Goal: Information Seeking & Learning: Learn about a topic

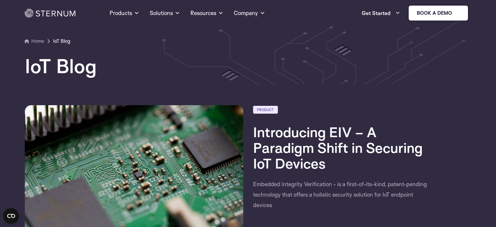
click at [65, 11] on img at bounding box center [50, 13] width 51 height 8
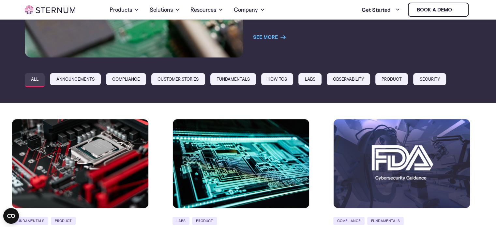
scroll to position [192, 0]
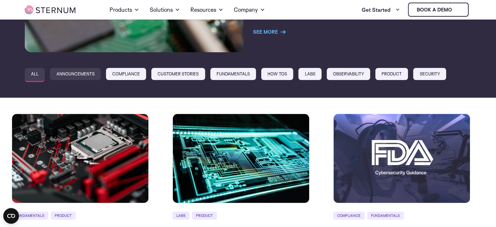
click at [88, 72] on link "Announcements" at bounding box center [75, 74] width 51 height 12
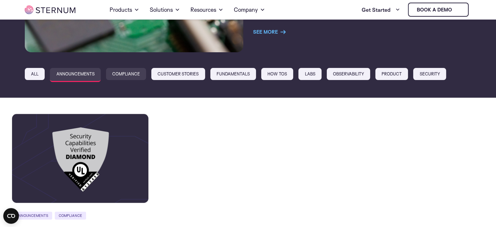
click at [120, 68] on link "Compliance" at bounding box center [126, 74] width 40 height 12
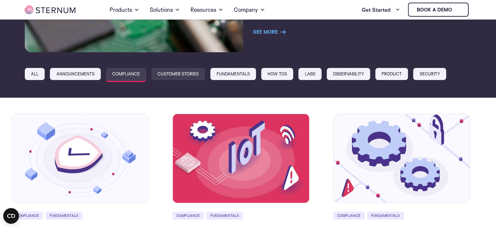
click at [171, 73] on link "Customer Stories" at bounding box center [178, 74] width 54 height 12
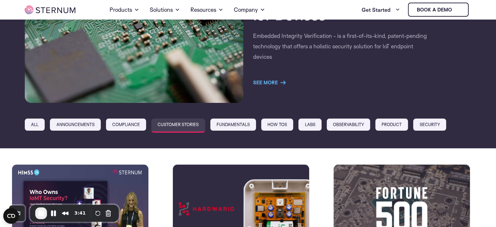
scroll to position [147, 0]
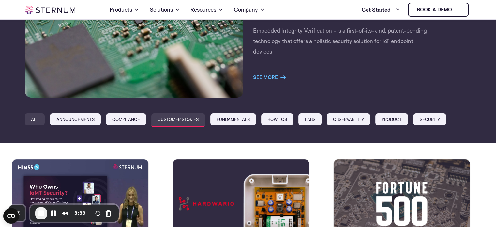
click at [30, 118] on link "All" at bounding box center [35, 119] width 20 height 12
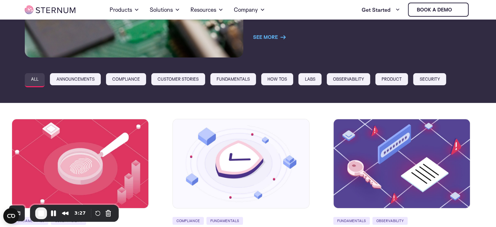
scroll to position [187, 0]
click at [58, 78] on link "Announcements" at bounding box center [75, 79] width 51 height 12
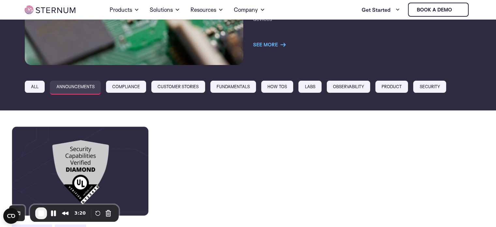
scroll to position [179, 0]
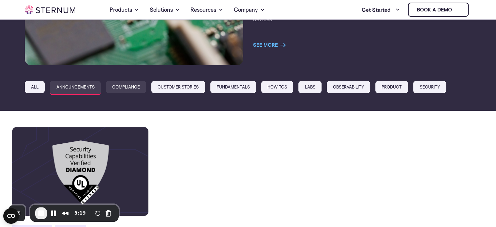
click at [131, 83] on link "Compliance" at bounding box center [126, 87] width 40 height 12
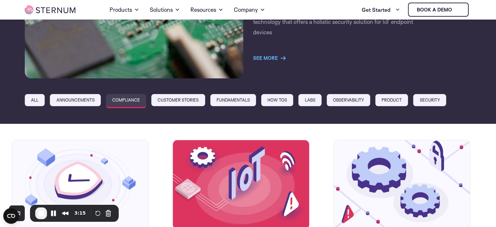
scroll to position [164, 0]
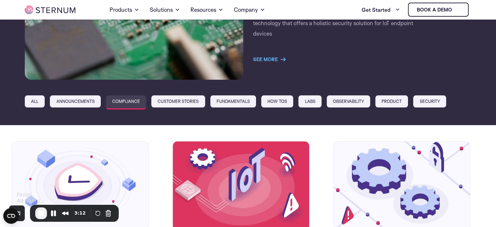
click at [42, 215] on span "End Recording" at bounding box center [41, 213] width 8 height 8
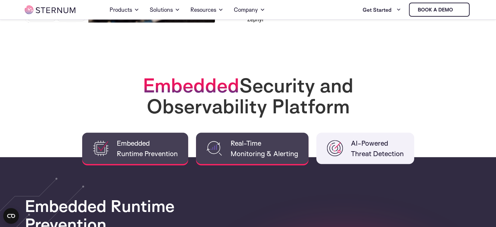
scroll to position [431, 0]
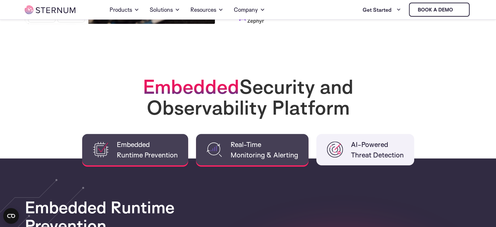
click at [236, 147] on span "Real-Time Monitoring & Alerting" at bounding box center [265, 149] width 68 height 21
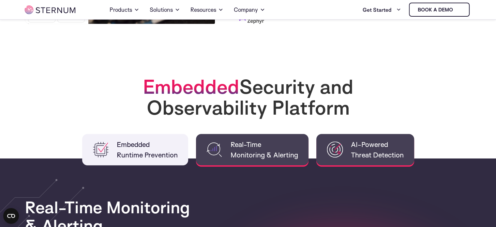
click at [348, 147] on li "AI-Powered Threat Detection" at bounding box center [366, 149] width 98 height 31
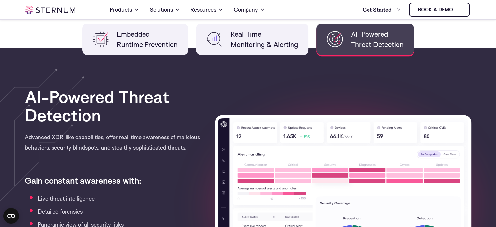
scroll to position [518, 0]
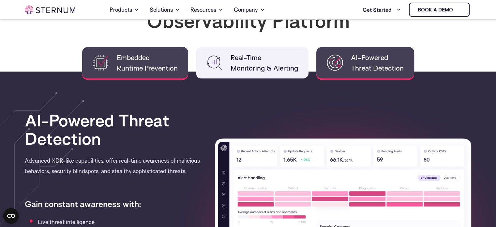
click at [170, 71] on span "Embedded Runtime Prevention" at bounding box center [147, 62] width 61 height 21
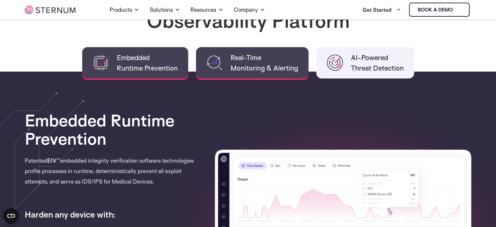
click at [264, 73] on li "Real-Time Monitoring & Alerting" at bounding box center [252, 62] width 113 height 31
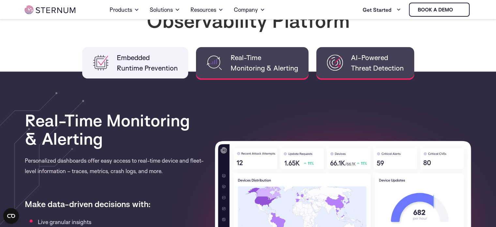
click at [353, 63] on span "AI-Powered Threat Detection" at bounding box center [377, 62] width 53 height 21
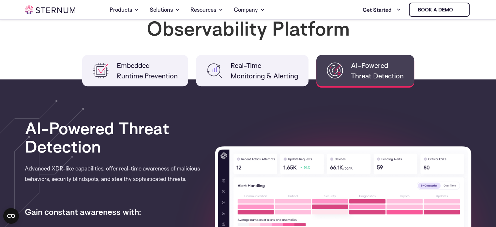
scroll to position [509, 0]
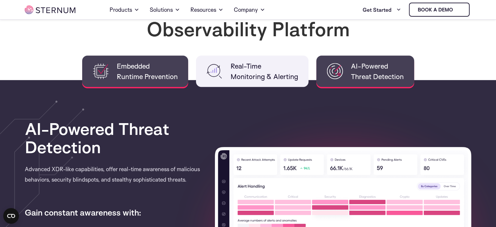
click at [145, 80] on span "Embedded Runtime Prevention" at bounding box center [147, 71] width 61 height 21
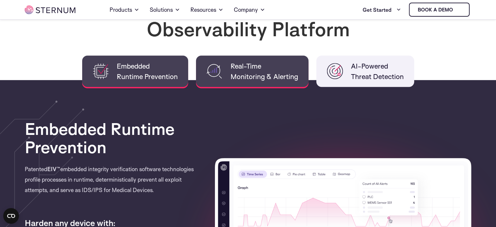
click at [273, 71] on span "Real-Time Monitoring & Alerting" at bounding box center [265, 71] width 68 height 21
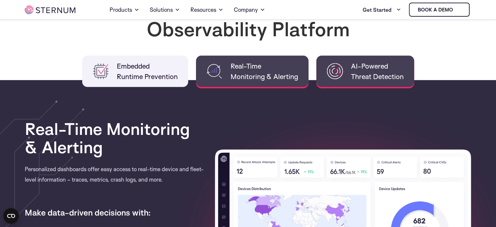
click at [372, 56] on li "AI-Powered Threat Detection" at bounding box center [366, 70] width 98 height 31
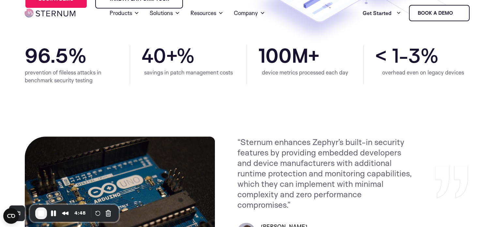
scroll to position [0, 0]
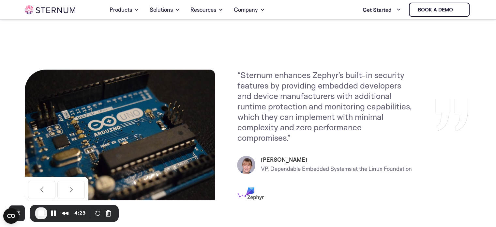
scroll to position [254, 0]
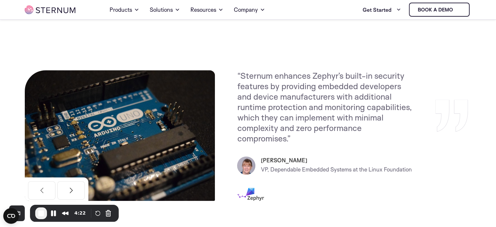
click at [61, 189] on button "Next" at bounding box center [70, 190] width 27 height 18
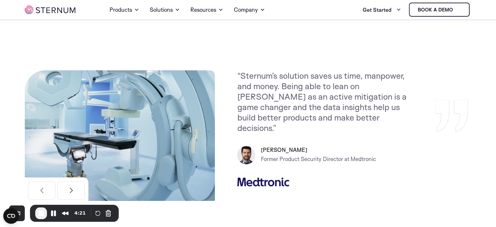
click at [61, 189] on button "Next" at bounding box center [70, 190] width 27 height 18
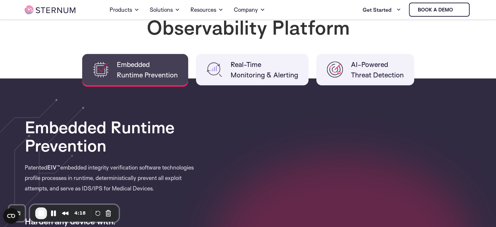
scroll to position [504, 0]
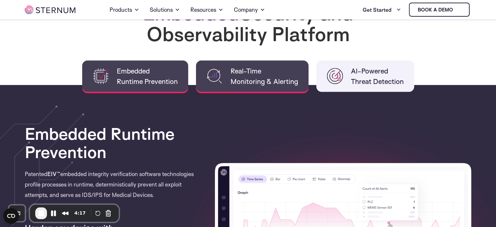
click at [248, 83] on span "Real-Time Monitoring & Alerting" at bounding box center [265, 76] width 68 height 21
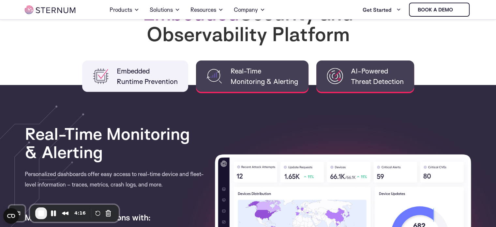
click at [356, 86] on span "AI-Powered Threat Detection" at bounding box center [377, 76] width 53 height 21
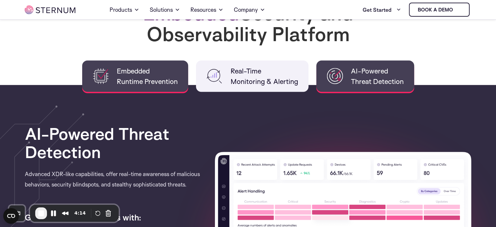
click at [163, 88] on li "Embedded Runtime Prevention" at bounding box center [135, 75] width 106 height 31
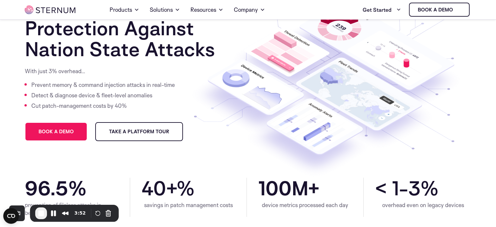
scroll to position [36, 0]
